Goal: Navigation & Orientation: Find specific page/section

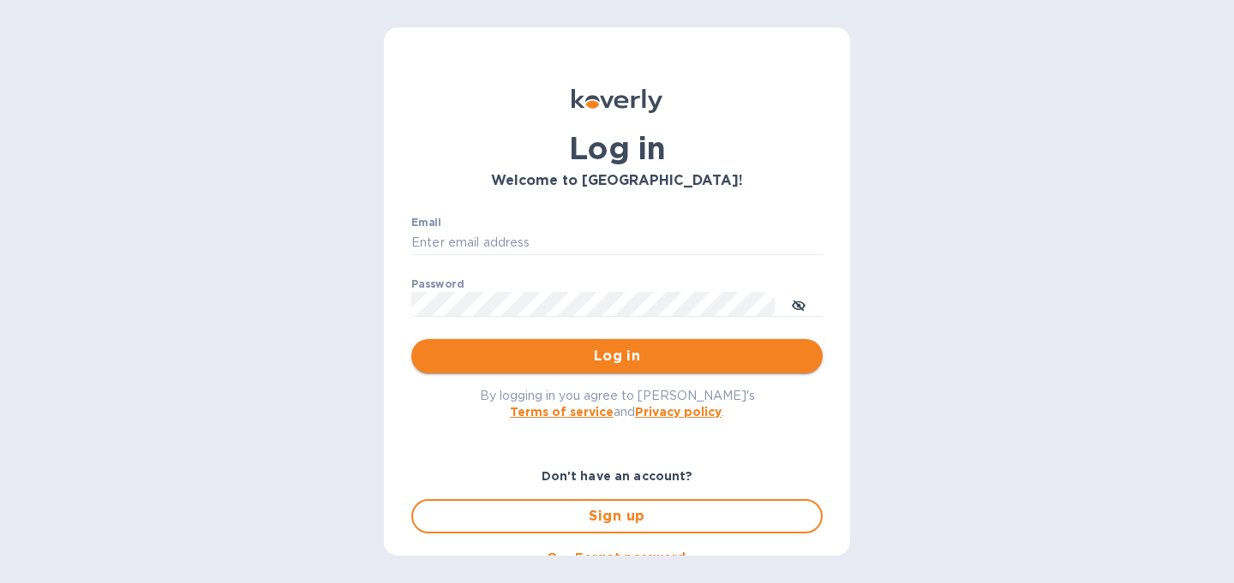
type input "christine@graceunderpressure.us"
click at [530, 360] on span "Log in" at bounding box center [617, 356] width 384 height 21
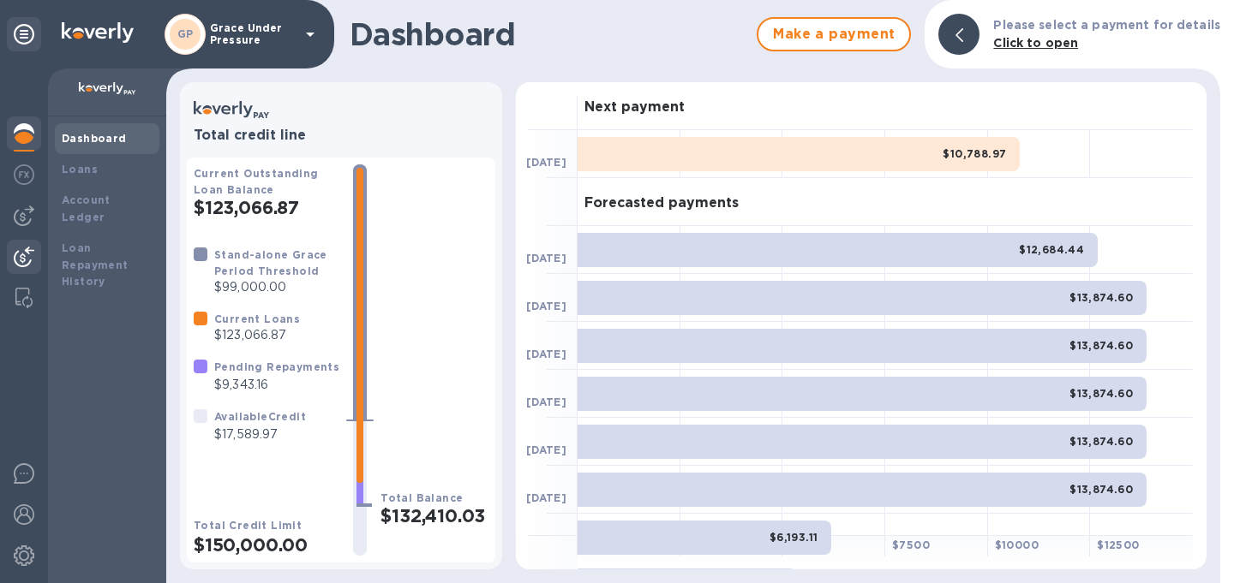
click at [18, 258] on img at bounding box center [24, 257] width 21 height 21
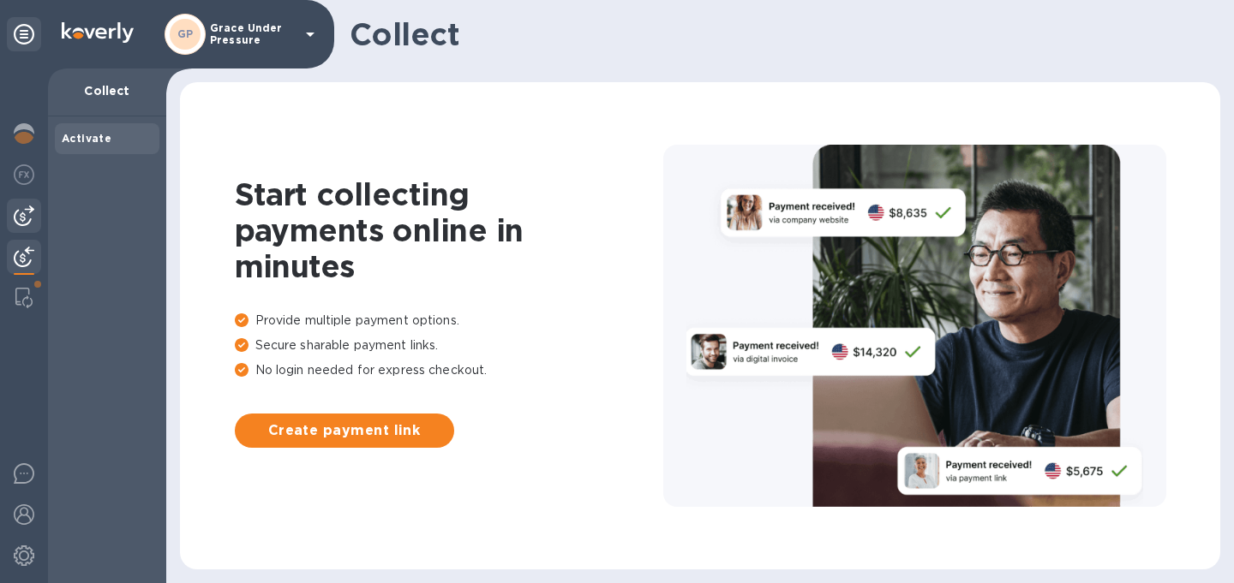
click at [17, 222] on img at bounding box center [24, 216] width 21 height 21
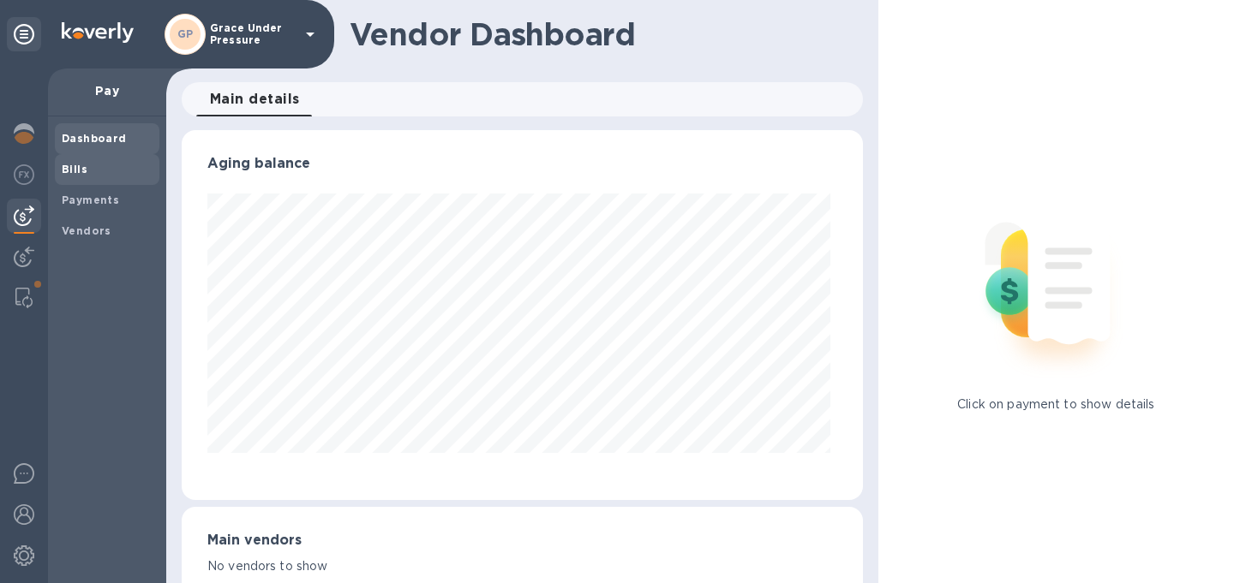
scroll to position [370, 674]
click at [66, 170] on b "Bills" at bounding box center [75, 169] width 26 height 13
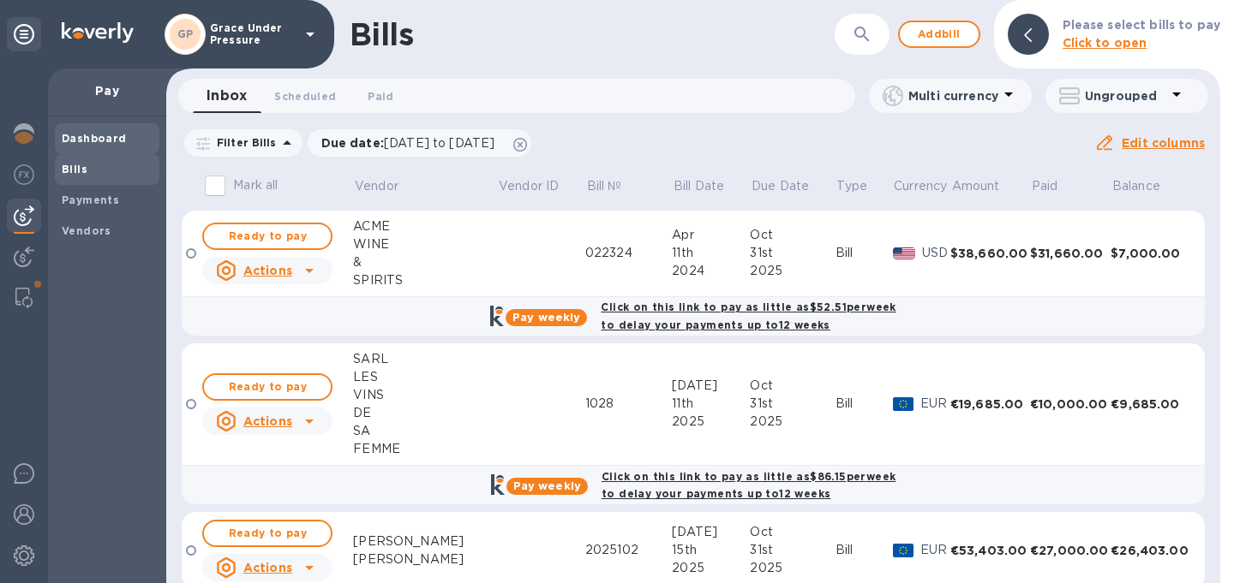
click at [111, 140] on b "Dashboard" at bounding box center [94, 138] width 65 height 13
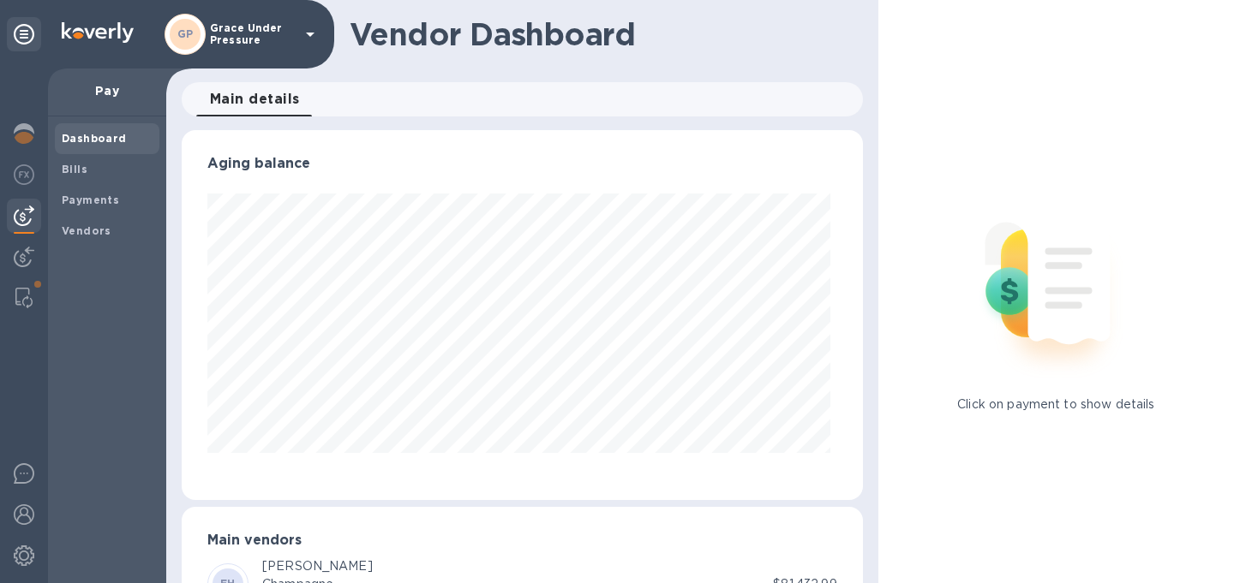
scroll to position [370, 674]
click at [21, 133] on img at bounding box center [24, 133] width 21 height 21
